Goal: Contribute content

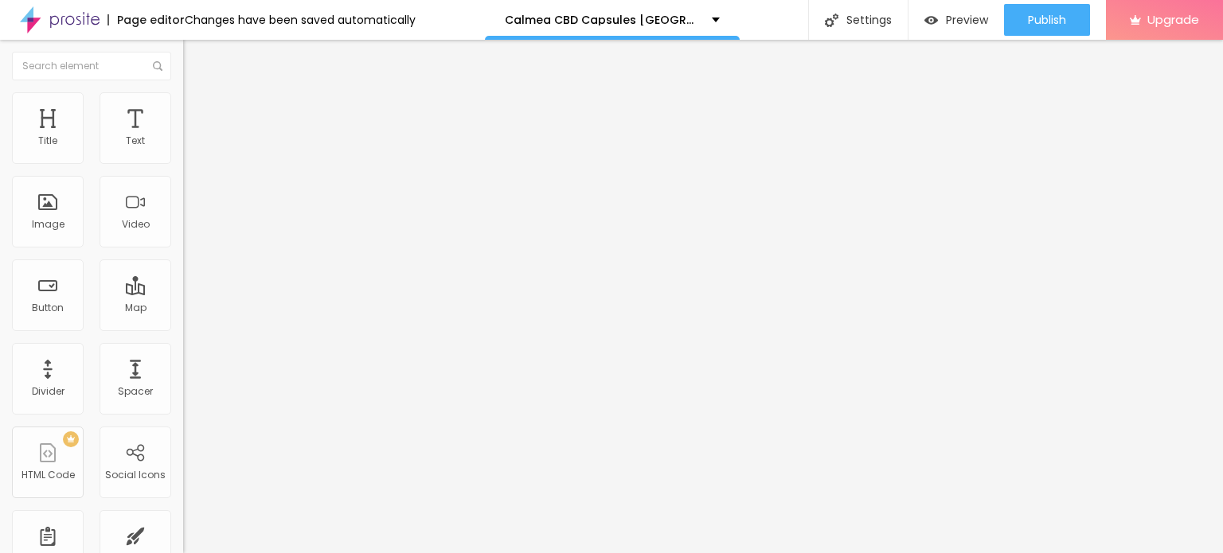
click at [183, 137] on span "Add image" at bounding box center [215, 130] width 65 height 14
click at [183, 104] on li "Style" at bounding box center [274, 100] width 183 height 16
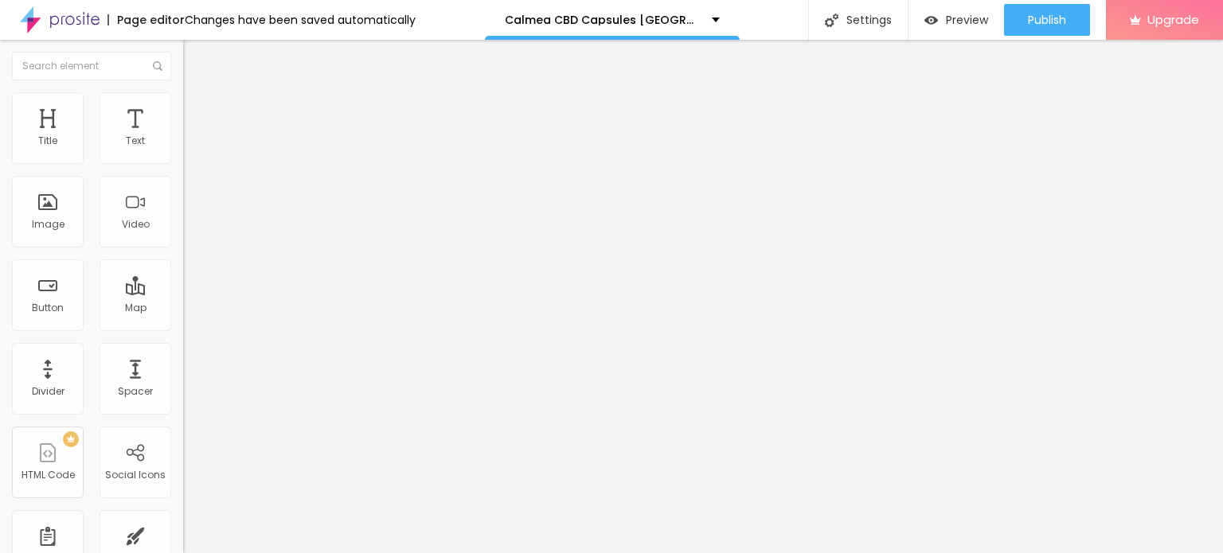
type input "75"
type input "70"
type input "65"
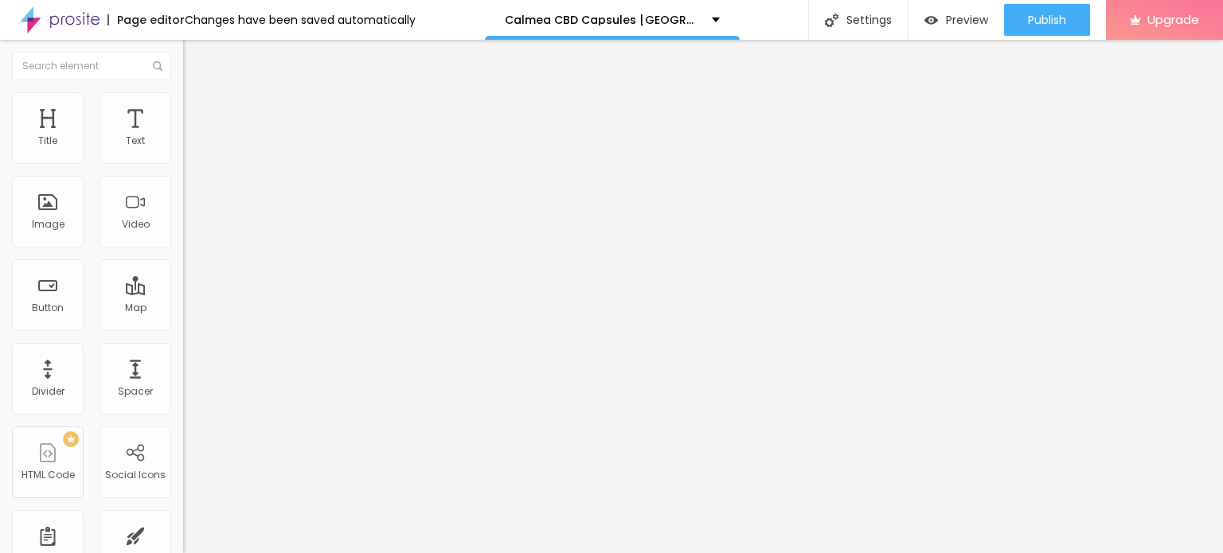
type input "65"
type input "60"
type input "55"
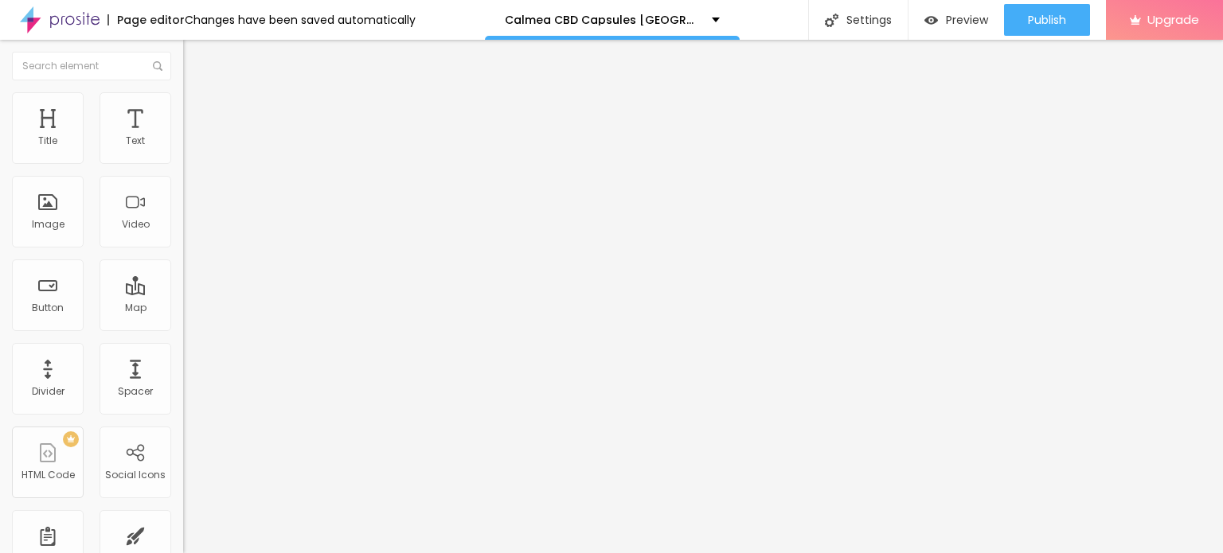
type input "50"
type input "45"
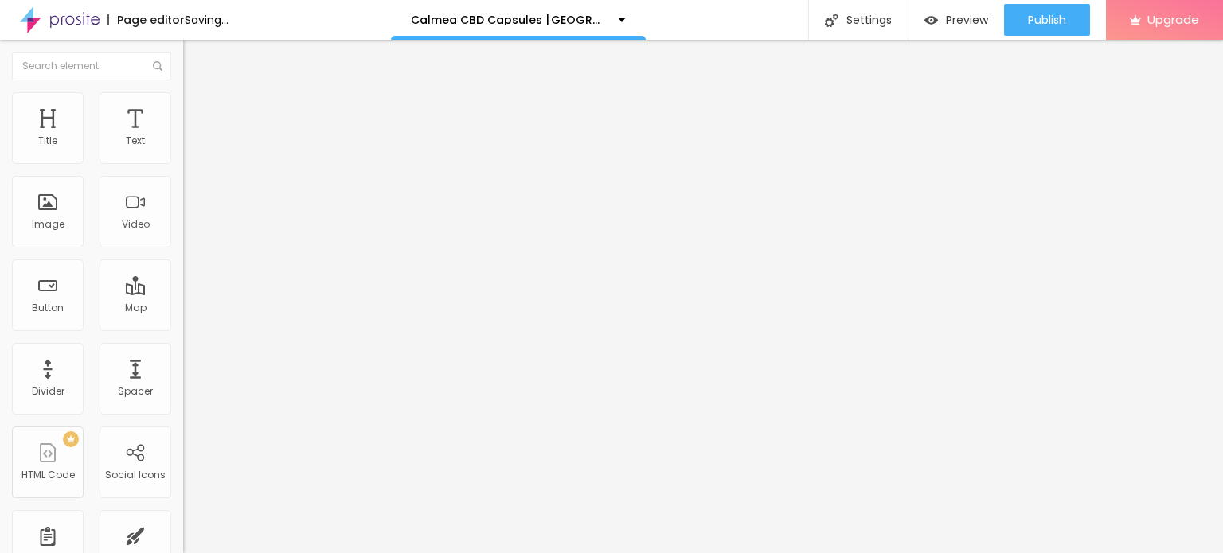
type input "40"
type input "35"
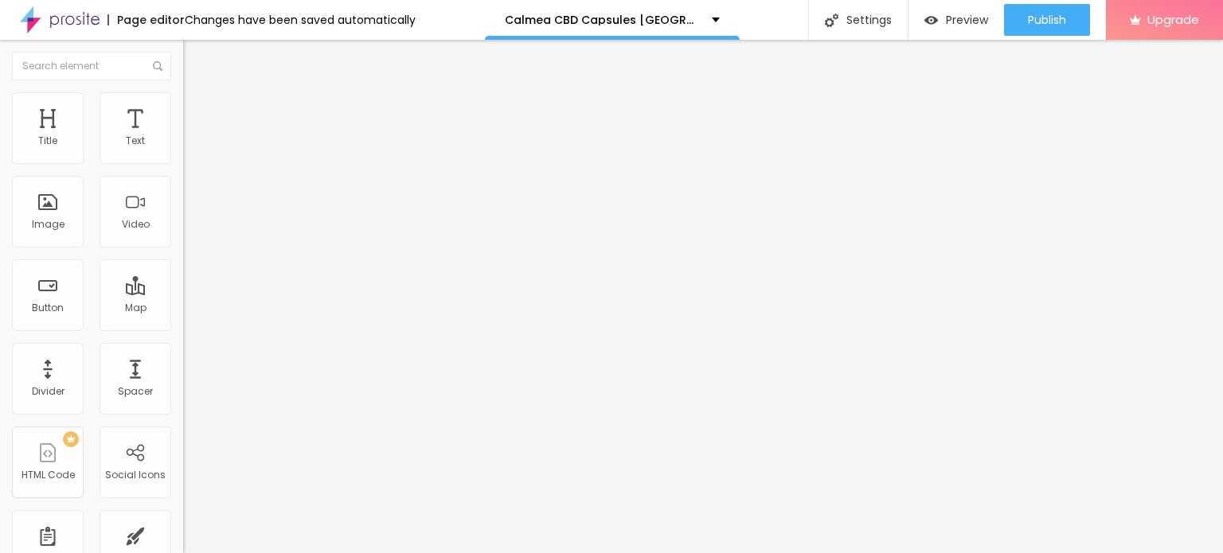
type input "40"
type input "35"
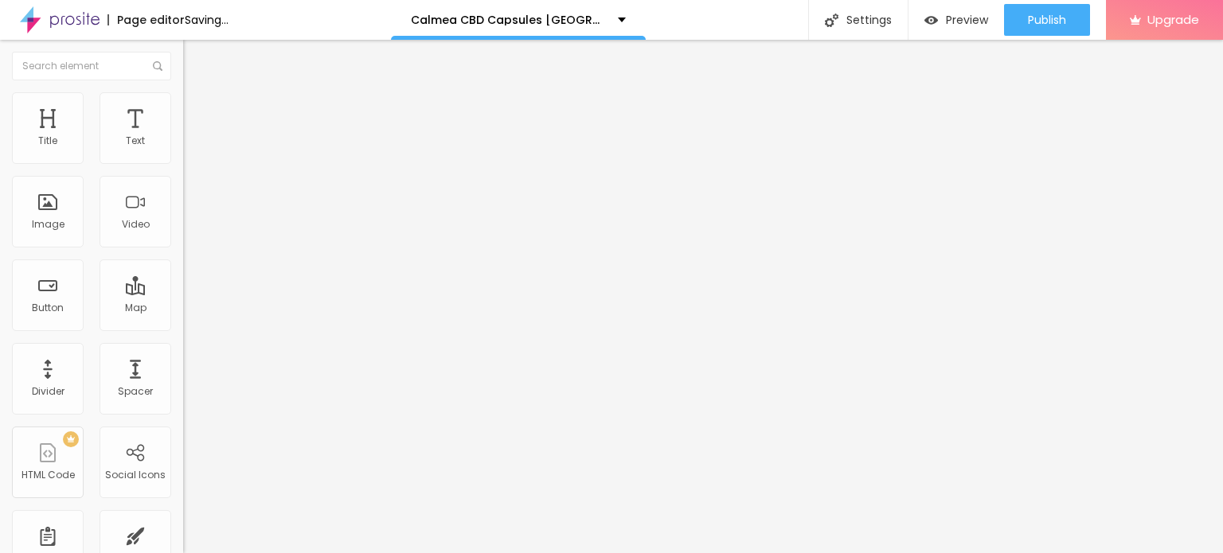
drag, startPoint x: 166, startPoint y: 173, endPoint x: 62, endPoint y: 168, distance: 103.6
type input "35"
click at [183, 163] on input "range" at bounding box center [234, 156] width 103 height 13
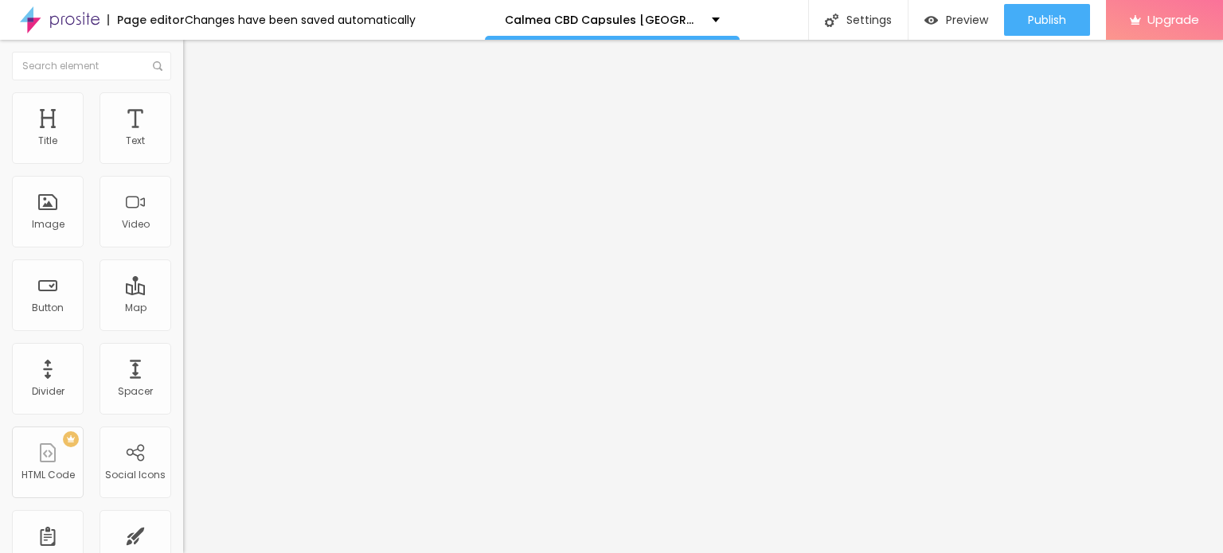
click at [183, 150] on input "Click me" at bounding box center [278, 142] width 191 height 16
paste input "👇❗❗𝐒𝐡𝐨𝐩 𝐍𝐨𝐰❗❗👇"
type input "👇❗❗𝐒𝐡𝐨𝐩 𝐍𝐨𝐰❗❗👇"
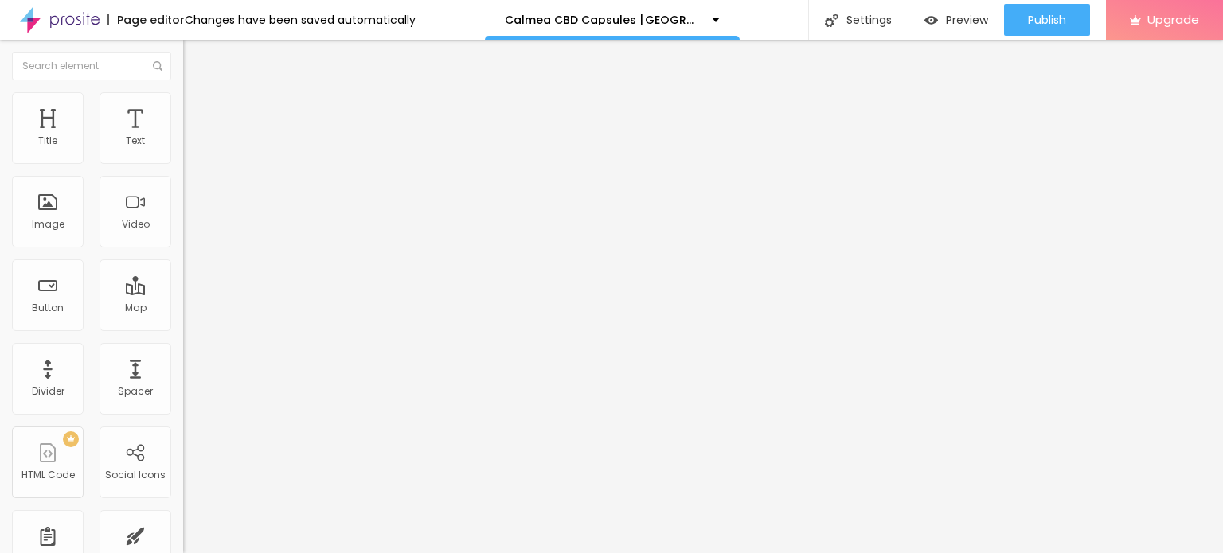
click at [183, 326] on input "https://" at bounding box center [278, 320] width 191 height 16
paste input "[DOMAIN_NAME][URL]"
type input "[URL][DOMAIN_NAME]"
click at [183, 348] on div at bounding box center [274, 348] width 183 height 0
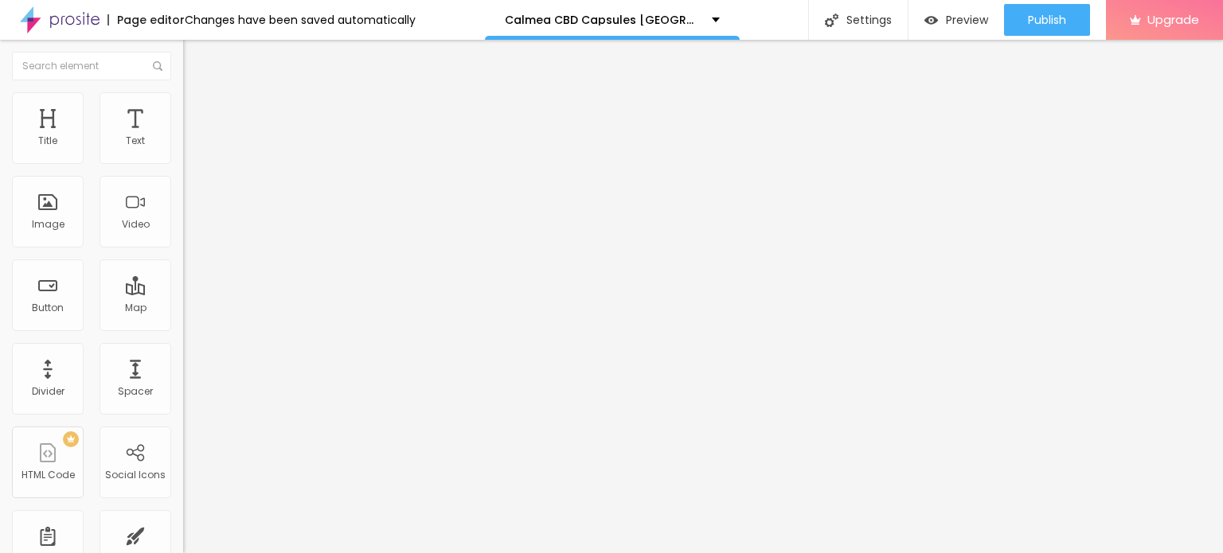
scroll to position [0, 0]
click at [183, 161] on input "text" at bounding box center [278, 153] width 191 height 16
click at [183, 326] on input "https://" at bounding box center [278, 319] width 191 height 16
paste input "[DOMAIN_NAME][URL]"
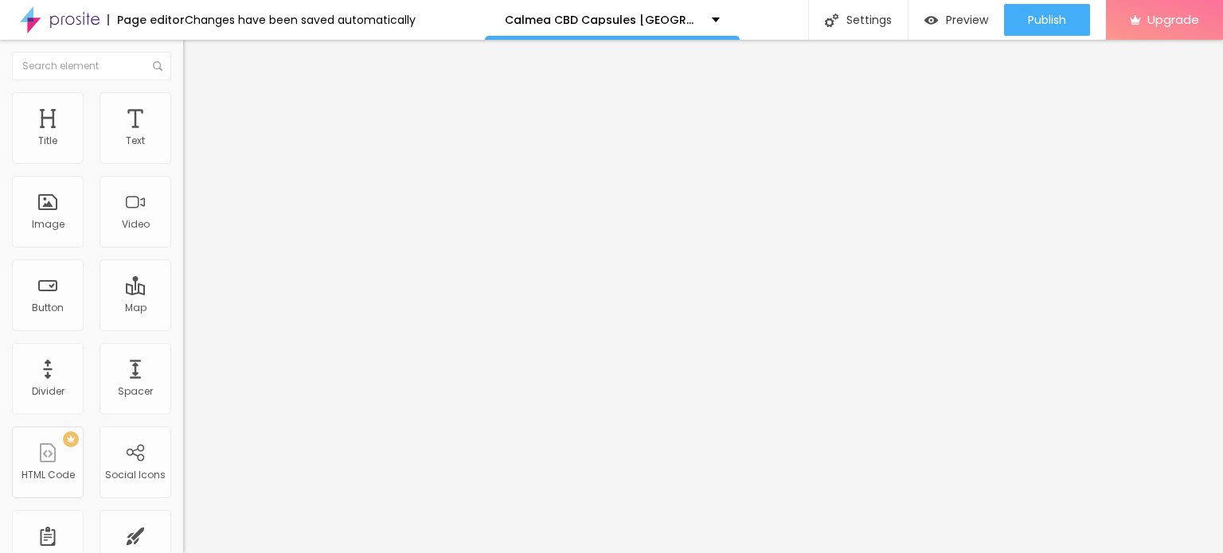
type input "[URL][DOMAIN_NAME]"
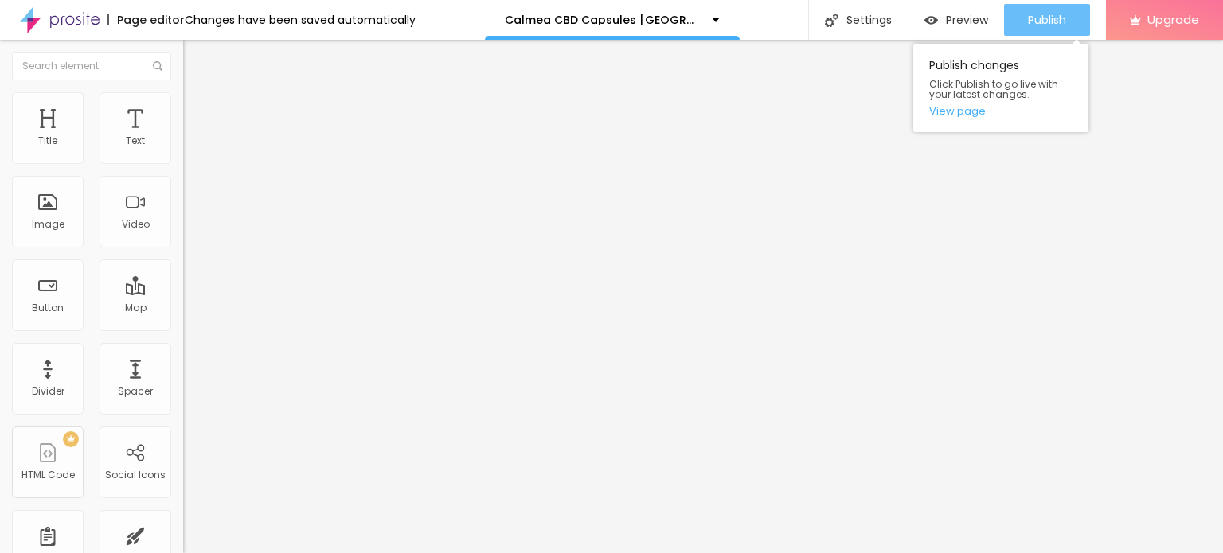
click at [1039, 25] on span "Publish" at bounding box center [1047, 20] width 38 height 13
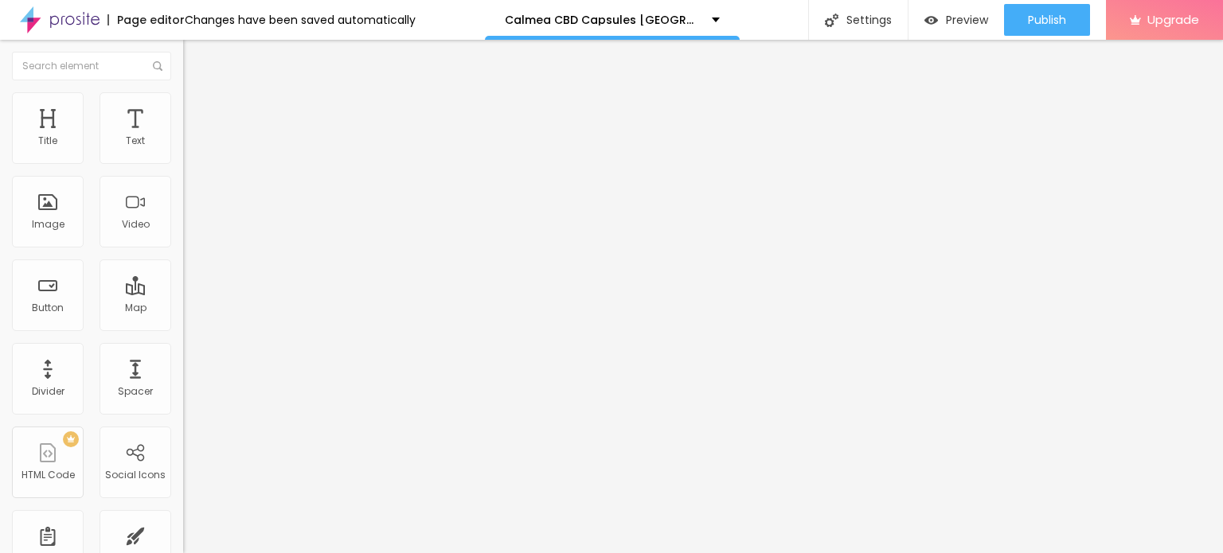
click at [70, 26] on img at bounding box center [60, 20] width 80 height 40
